Goal: Check status

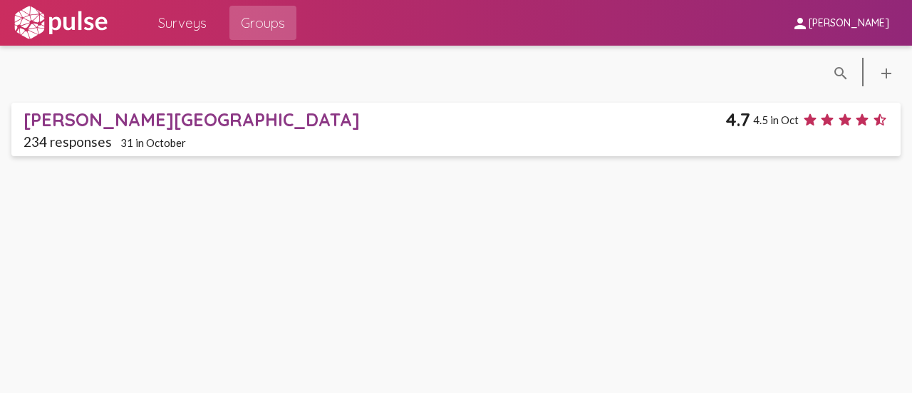
click at [567, 115] on div "[PERSON_NAME][GEOGRAPHIC_DATA]" at bounding box center [375, 119] width 702 height 22
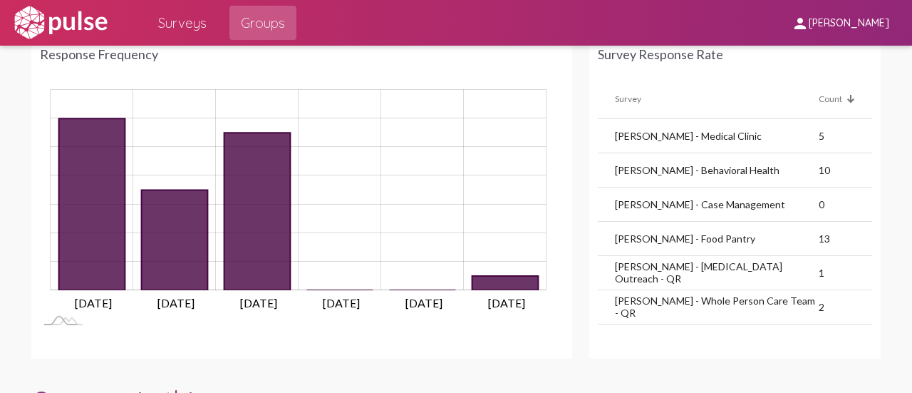
scroll to position [1025, 0]
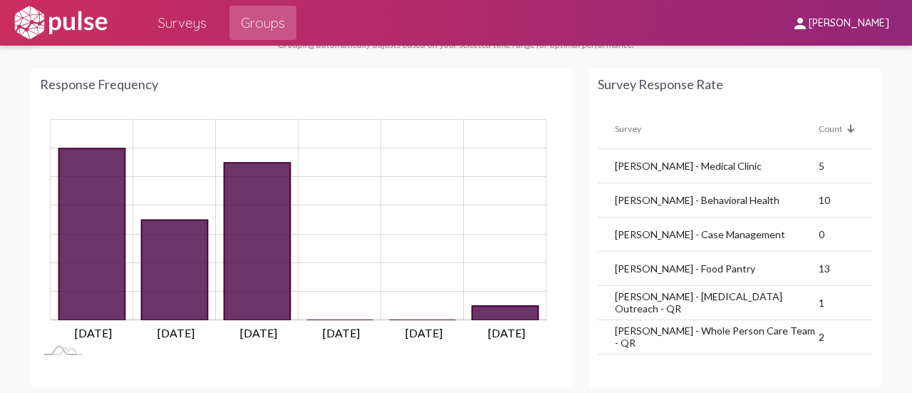
click at [670, 195] on td "[PERSON_NAME] - Behavioral Health" at bounding box center [708, 200] width 221 height 34
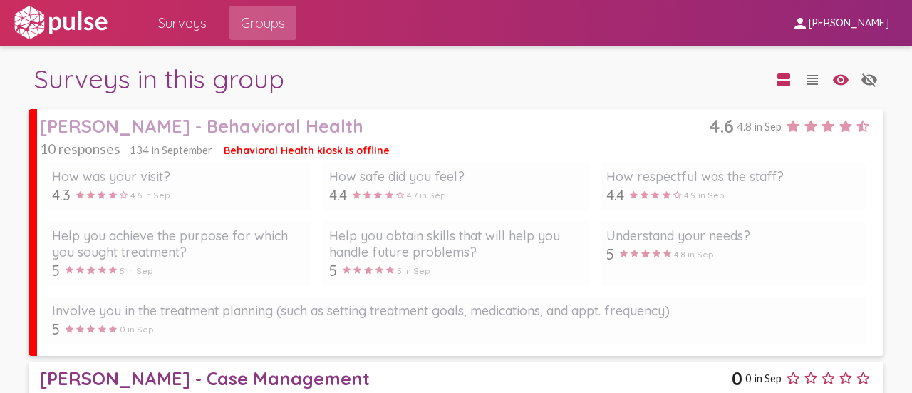
scroll to position [1382, 0]
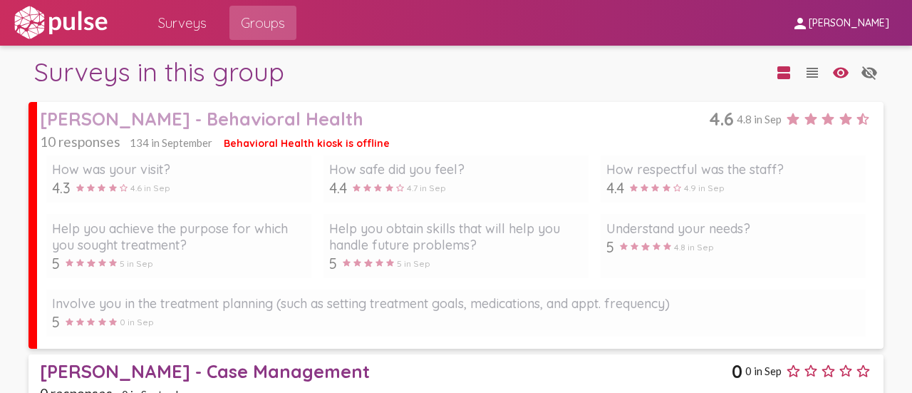
click at [254, 115] on div "[PERSON_NAME] - Behavioral Health" at bounding box center [374, 119] width 668 height 22
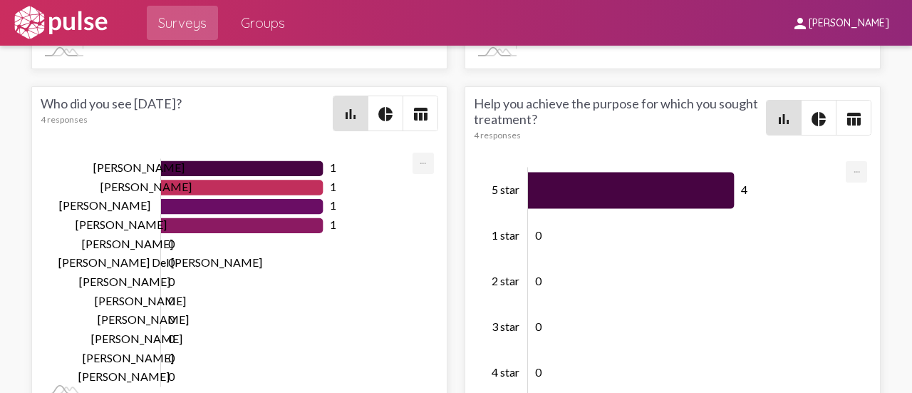
scroll to position [3602, 0]
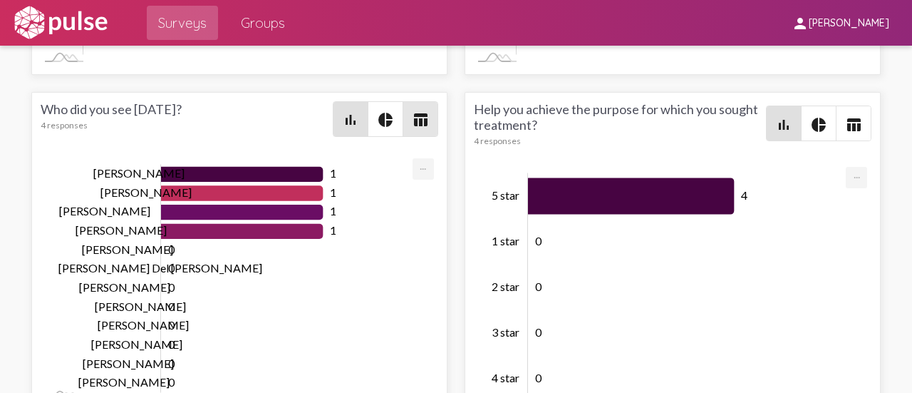
click at [420, 113] on mat-icon "table_chart" at bounding box center [420, 119] width 17 height 17
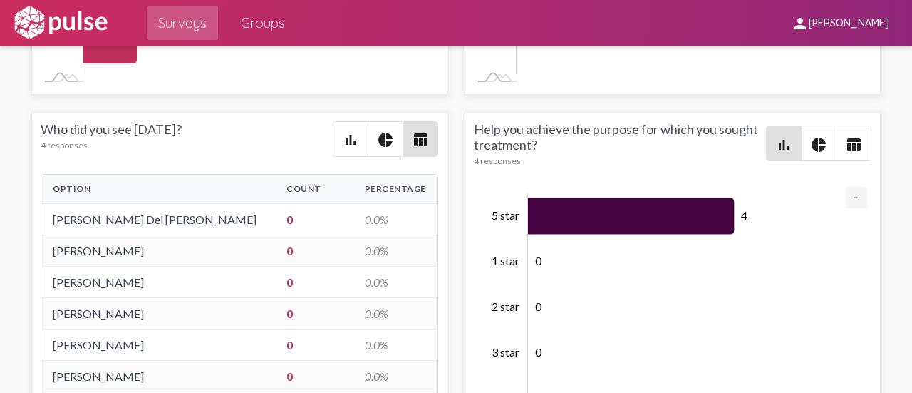
scroll to position [3581, 0]
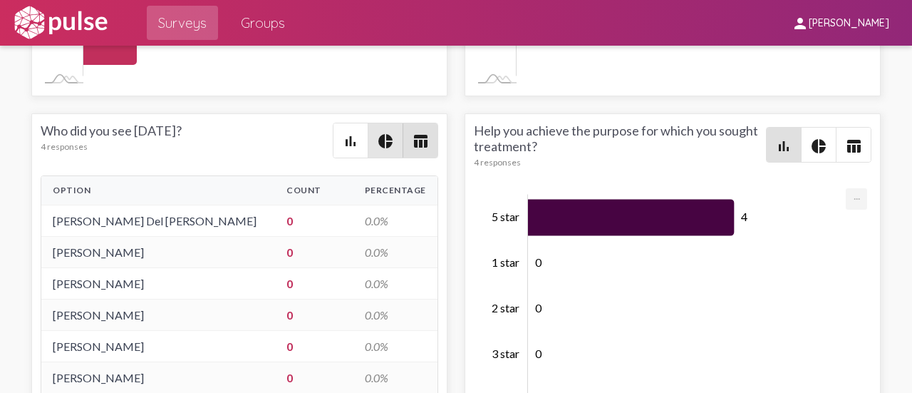
click at [382, 135] on mat-icon "pie_chart" at bounding box center [385, 141] width 17 height 17
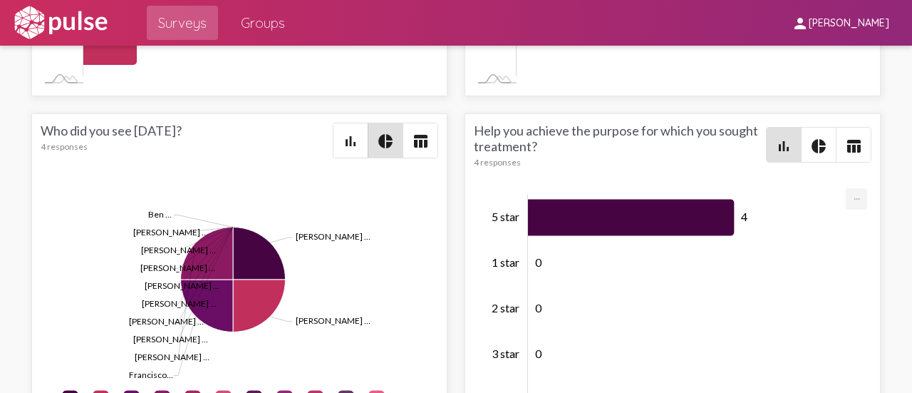
click at [346, 133] on mat-icon "bar_chart" at bounding box center [350, 141] width 17 height 17
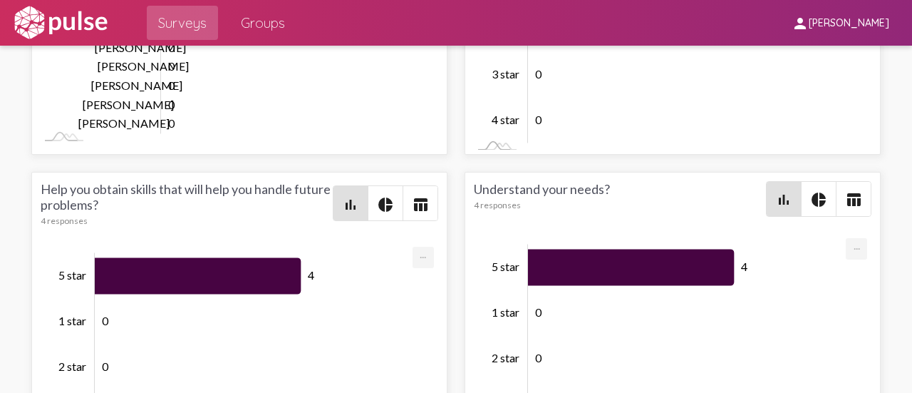
scroll to position [3943, 0]
